Goal: Transaction & Acquisition: Purchase product/service

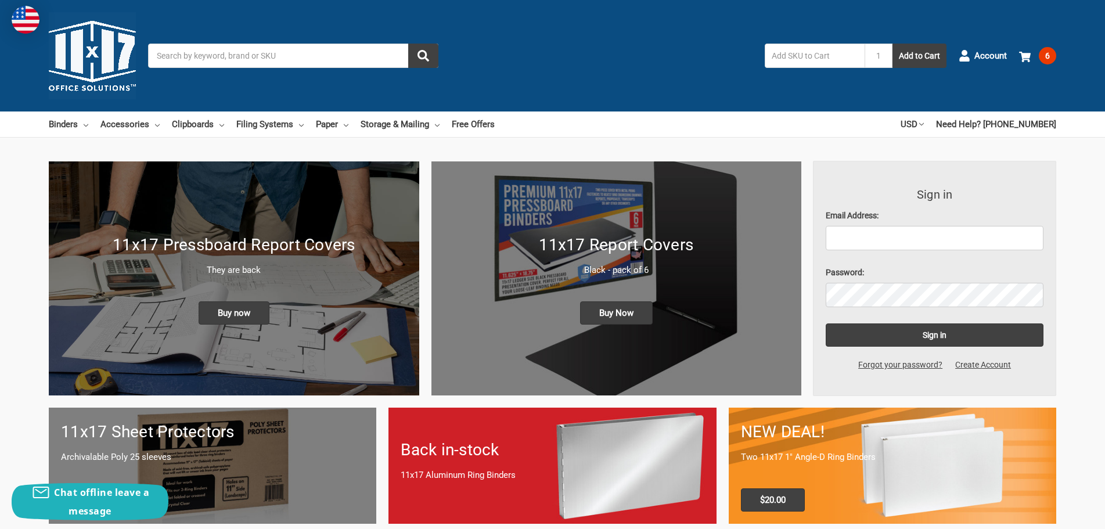
click at [298, 59] on input "Search" at bounding box center [293, 56] width 290 height 24
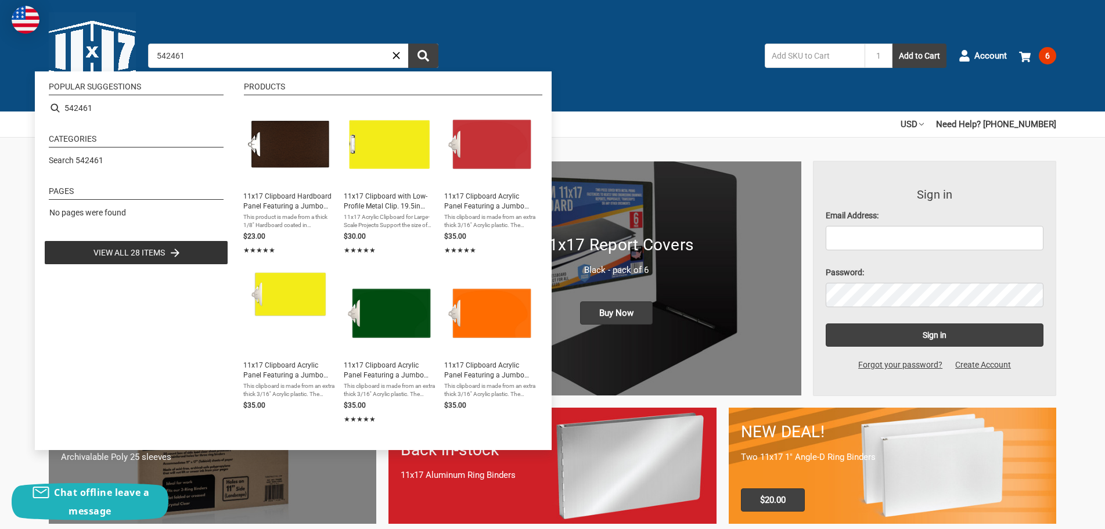
click at [203, 53] on input "542461" at bounding box center [293, 56] width 290 height 24
type input "542461"
click at [294, 217] on span "This product is made from a thick 1/8'' Hardboard coated in polyurethane spray …" at bounding box center [288, 221] width 91 height 16
